Goal: Information Seeking & Learning: Learn about a topic

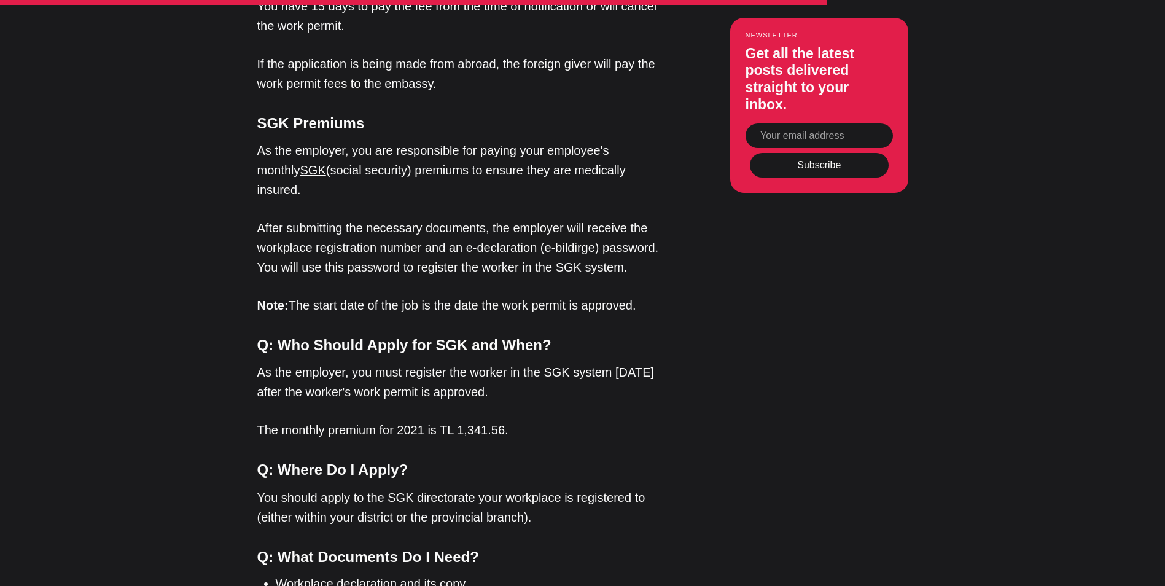
scroll to position [3317, 0]
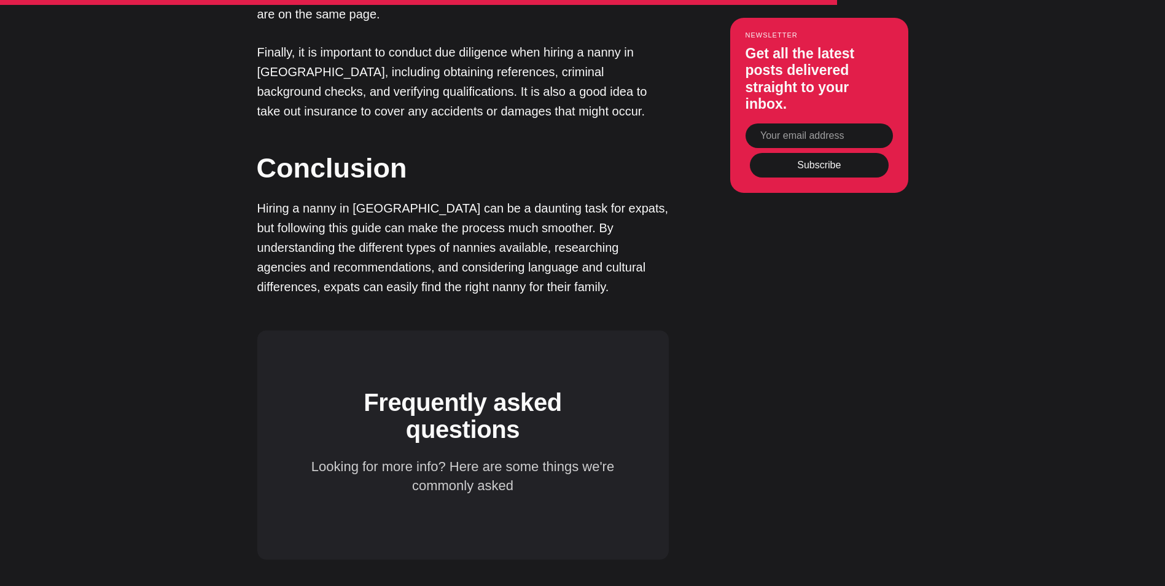
scroll to position [2150, 0]
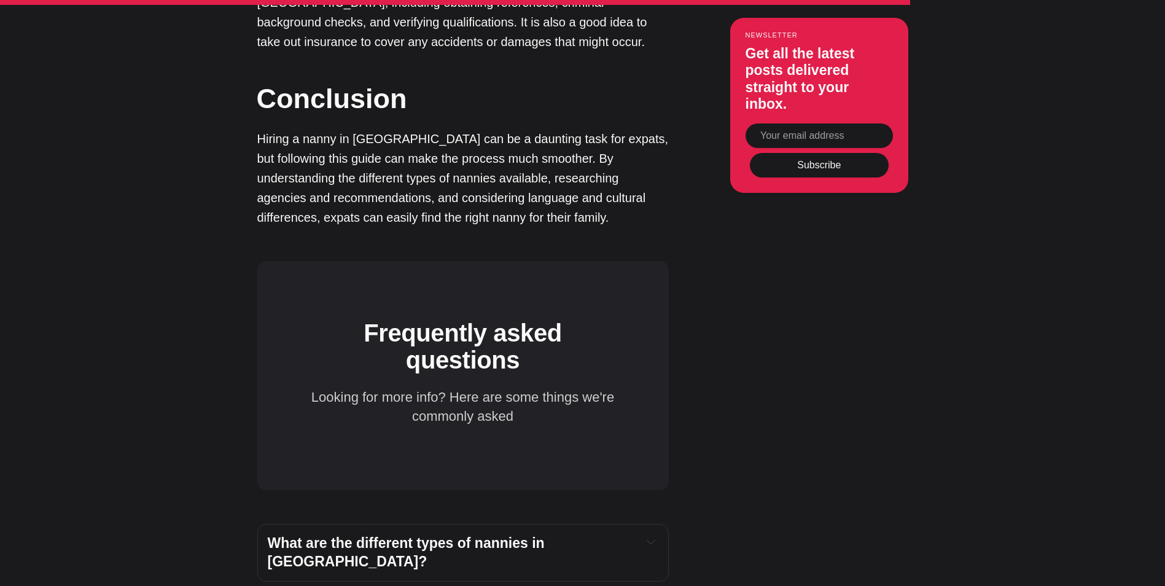
click at [629, 534] on h4 "What are the different types of nannies in Turkey?" at bounding box center [450, 552] width 365 height 37
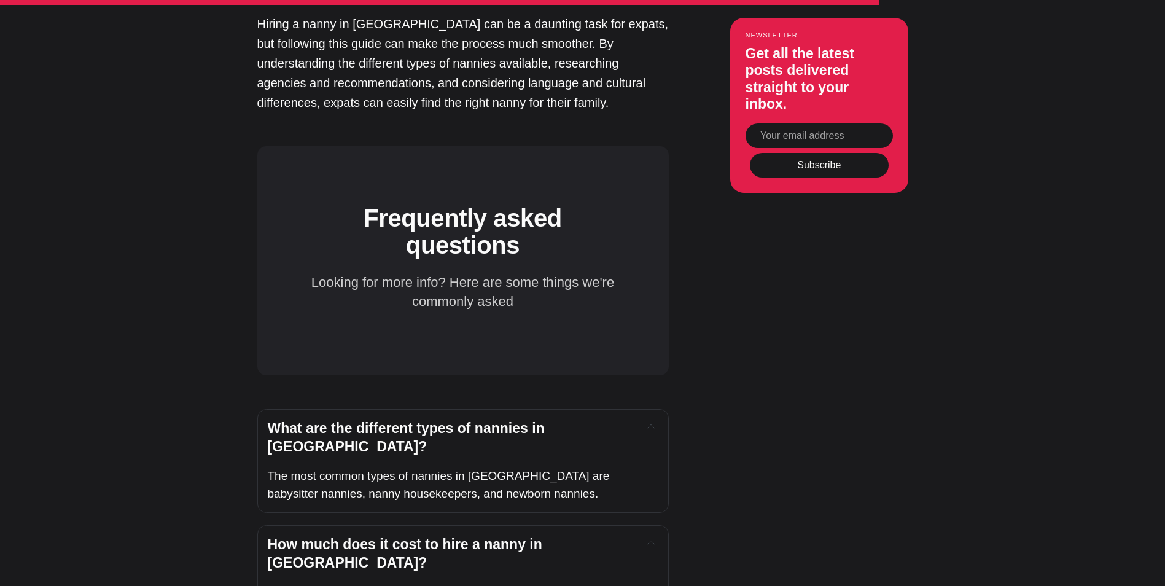
scroll to position [2273, 0]
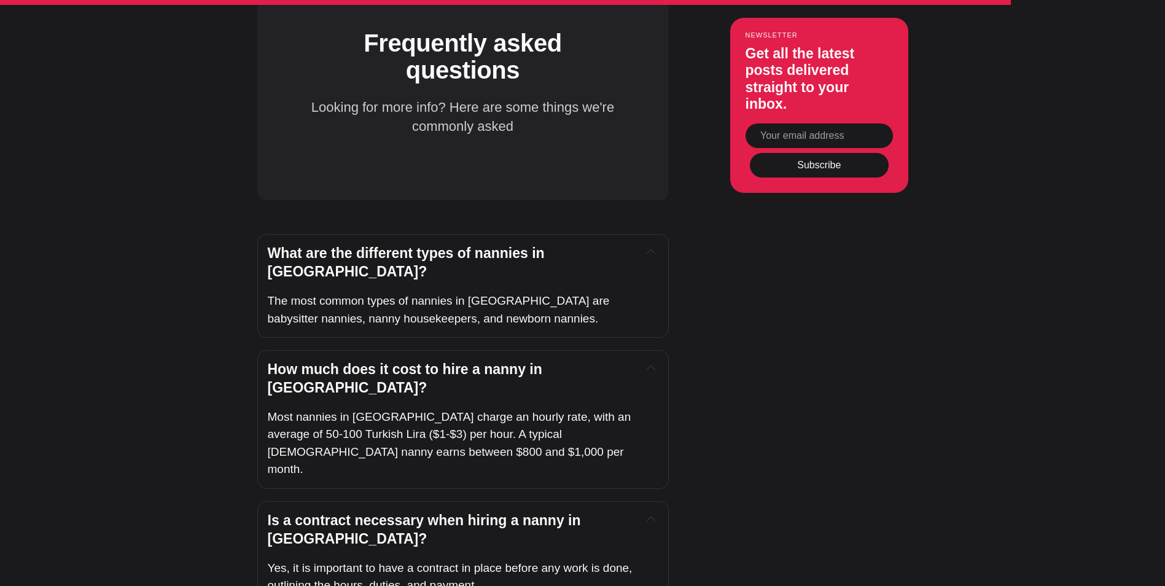
scroll to position [2457, 0]
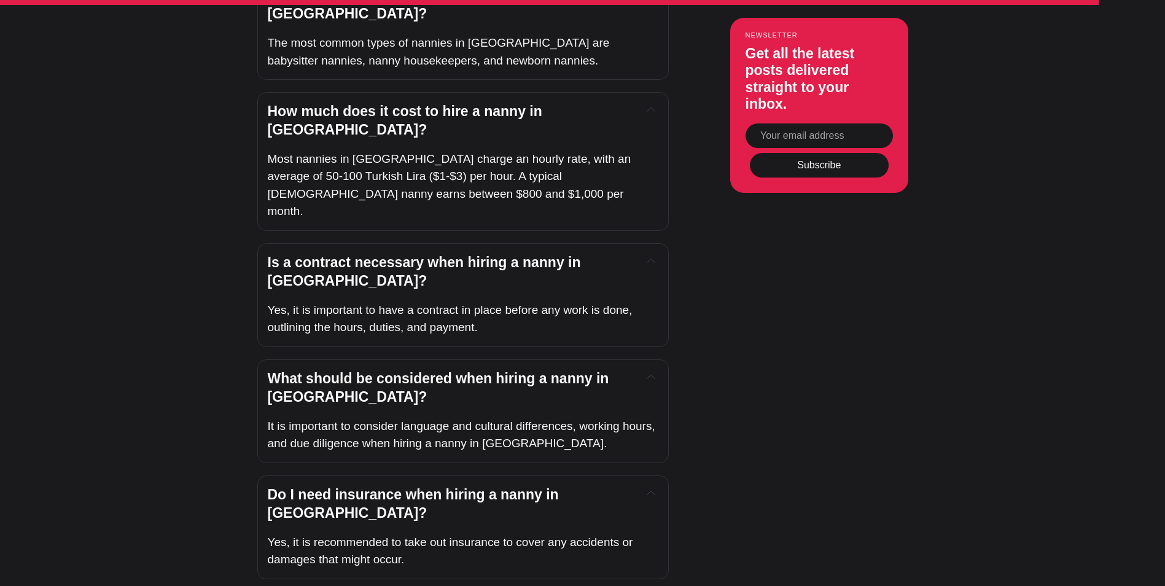
scroll to position [2703, 0]
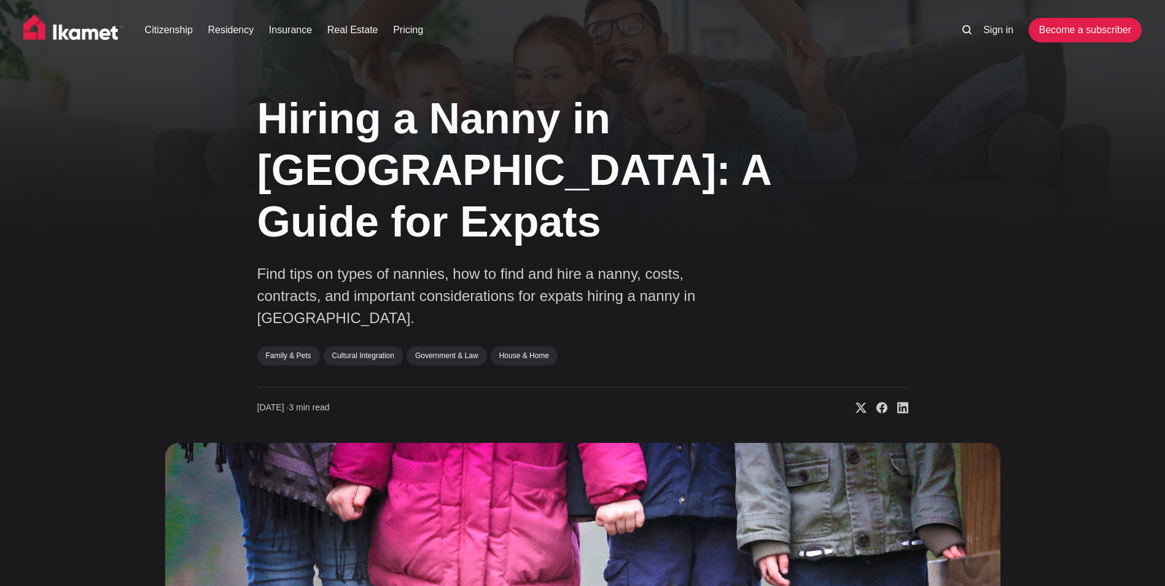
scroll to position [0, 0]
